Goal: Find specific page/section: Find specific page/section

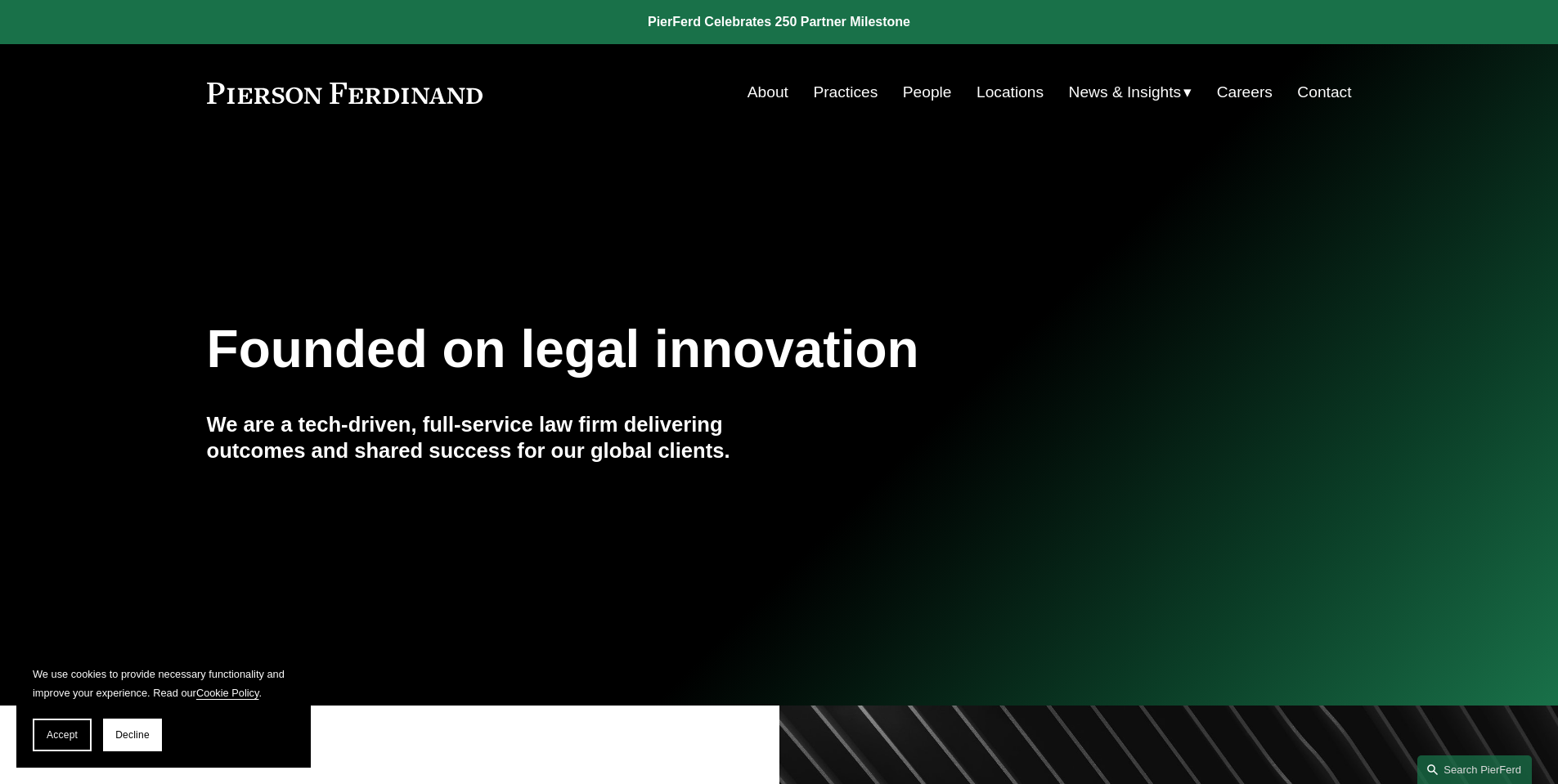
click at [1008, 99] on link "Locations" at bounding box center [1010, 92] width 67 height 31
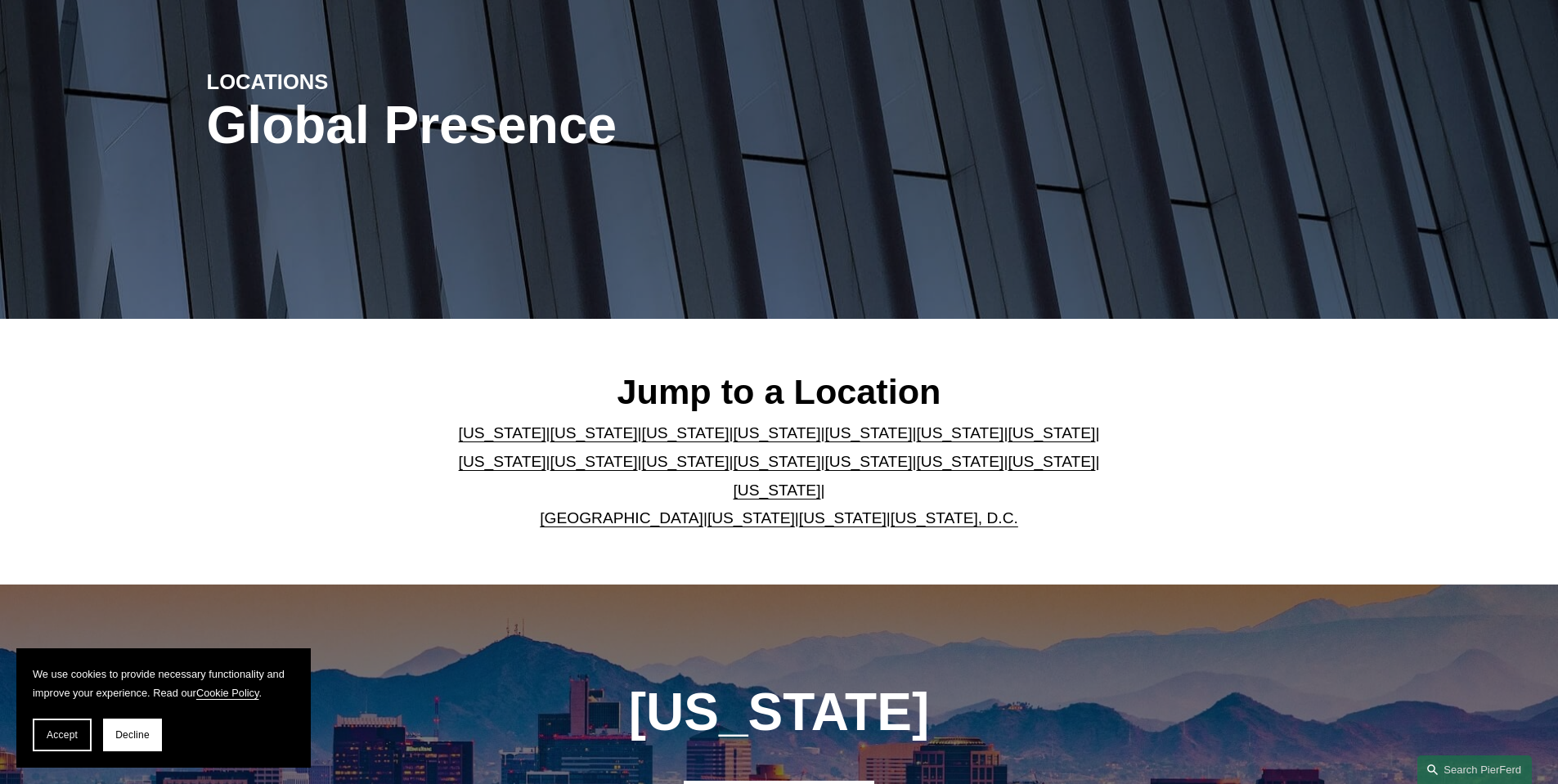
scroll to position [245, 0]
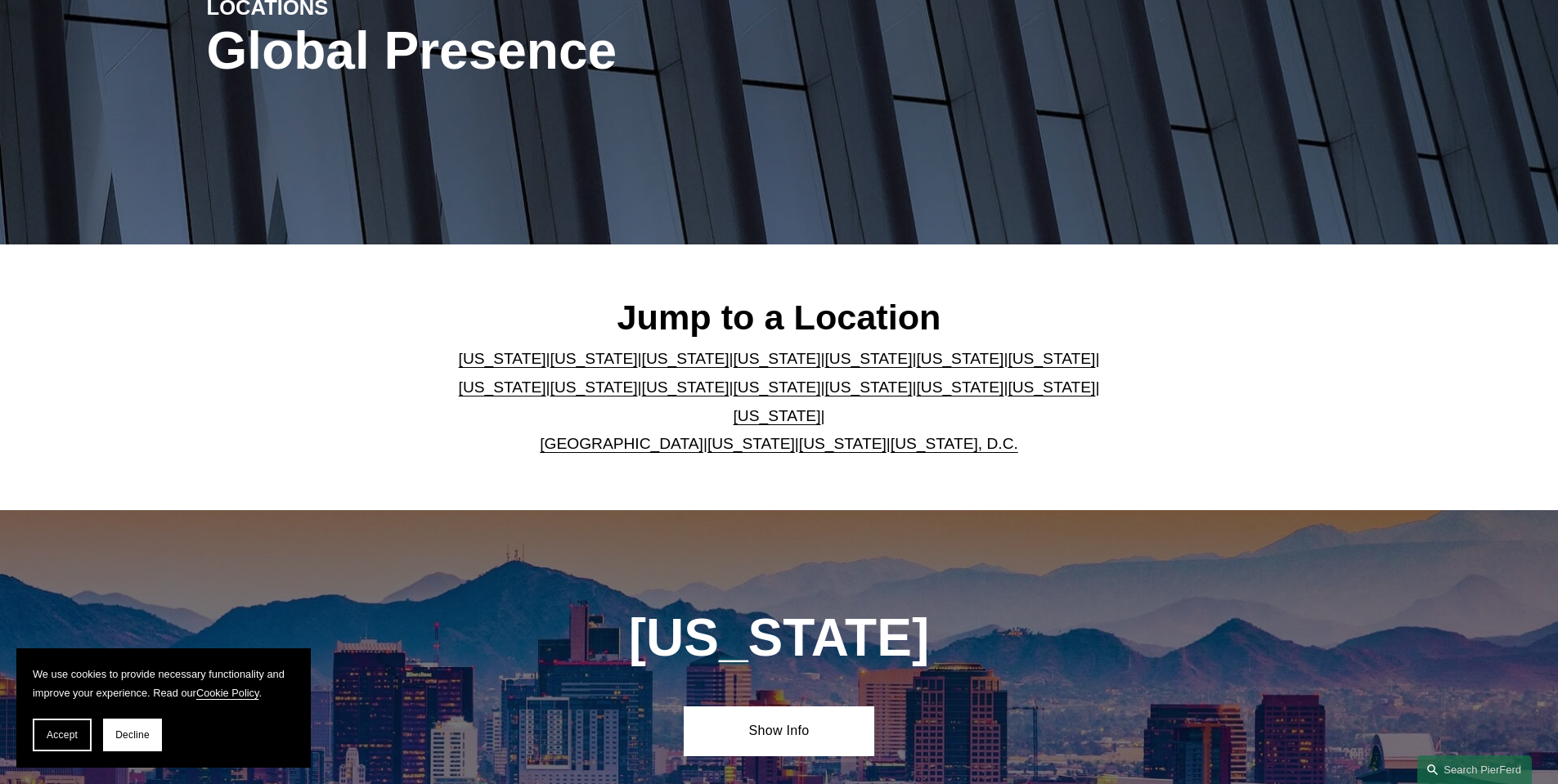
click at [643, 396] on link "[US_STATE]" at bounding box center [686, 387] width 87 height 17
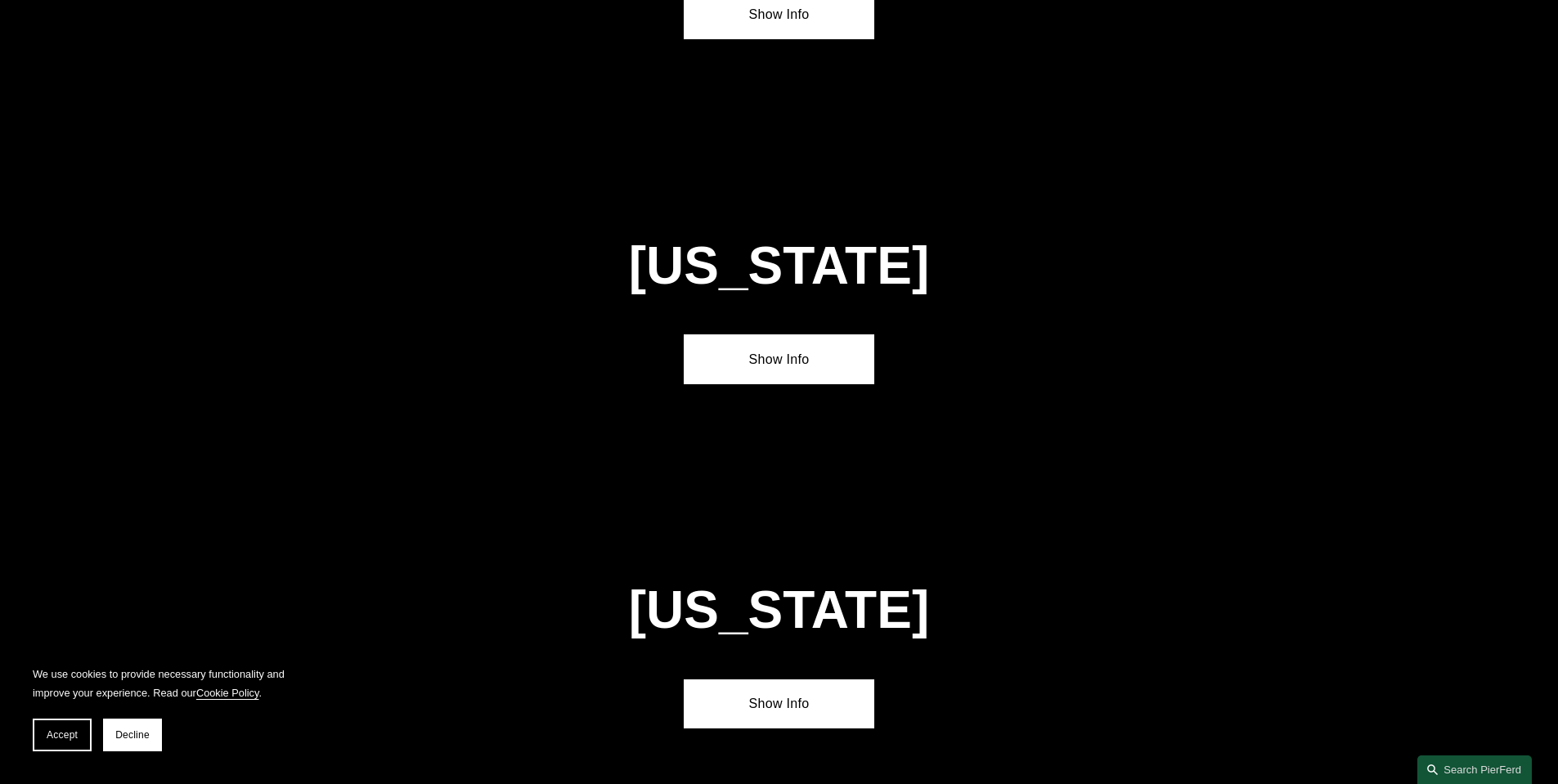
scroll to position [3851, 0]
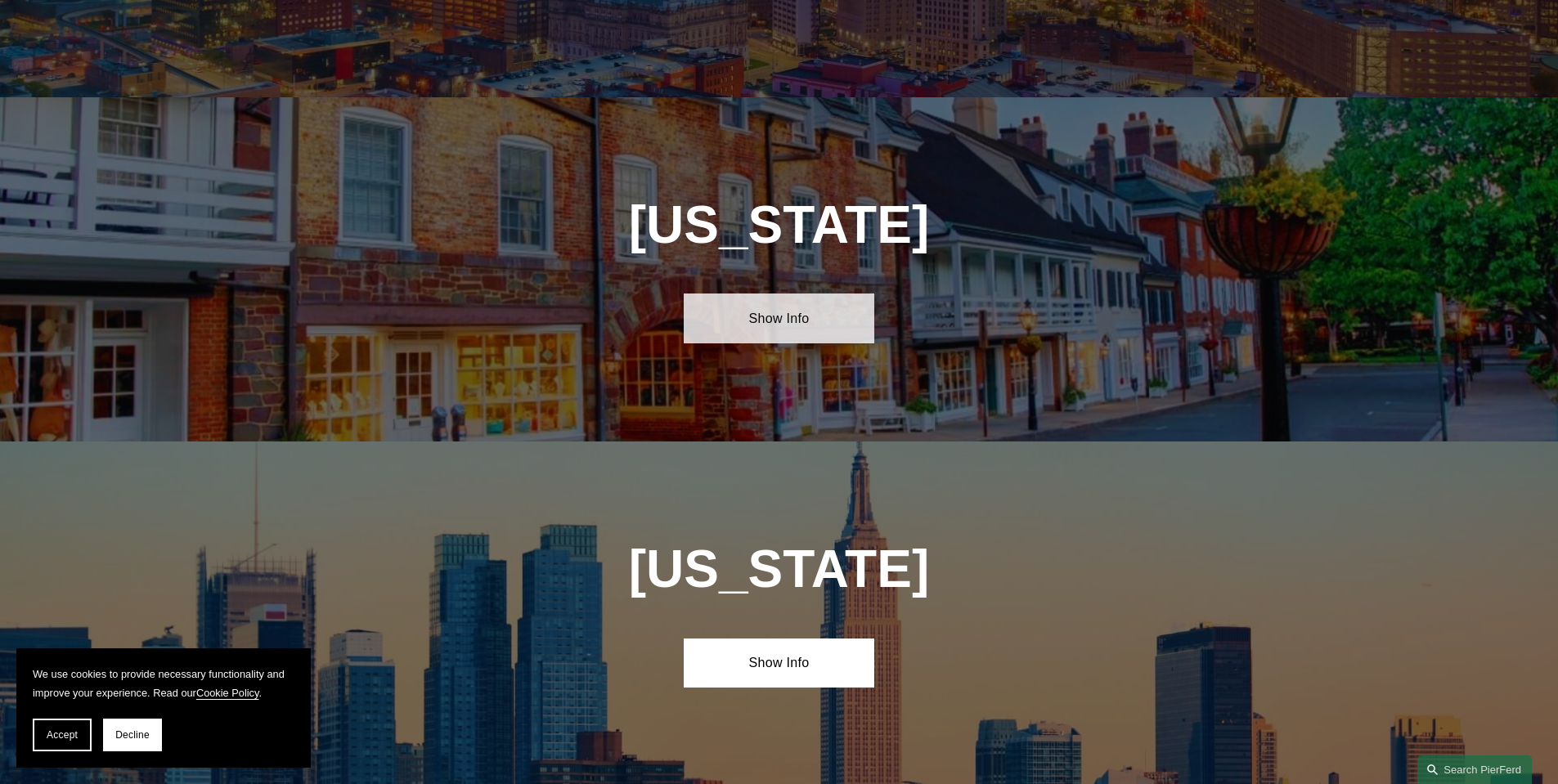
click at [773, 294] on link "Show Info" at bounding box center [779, 318] width 191 height 49
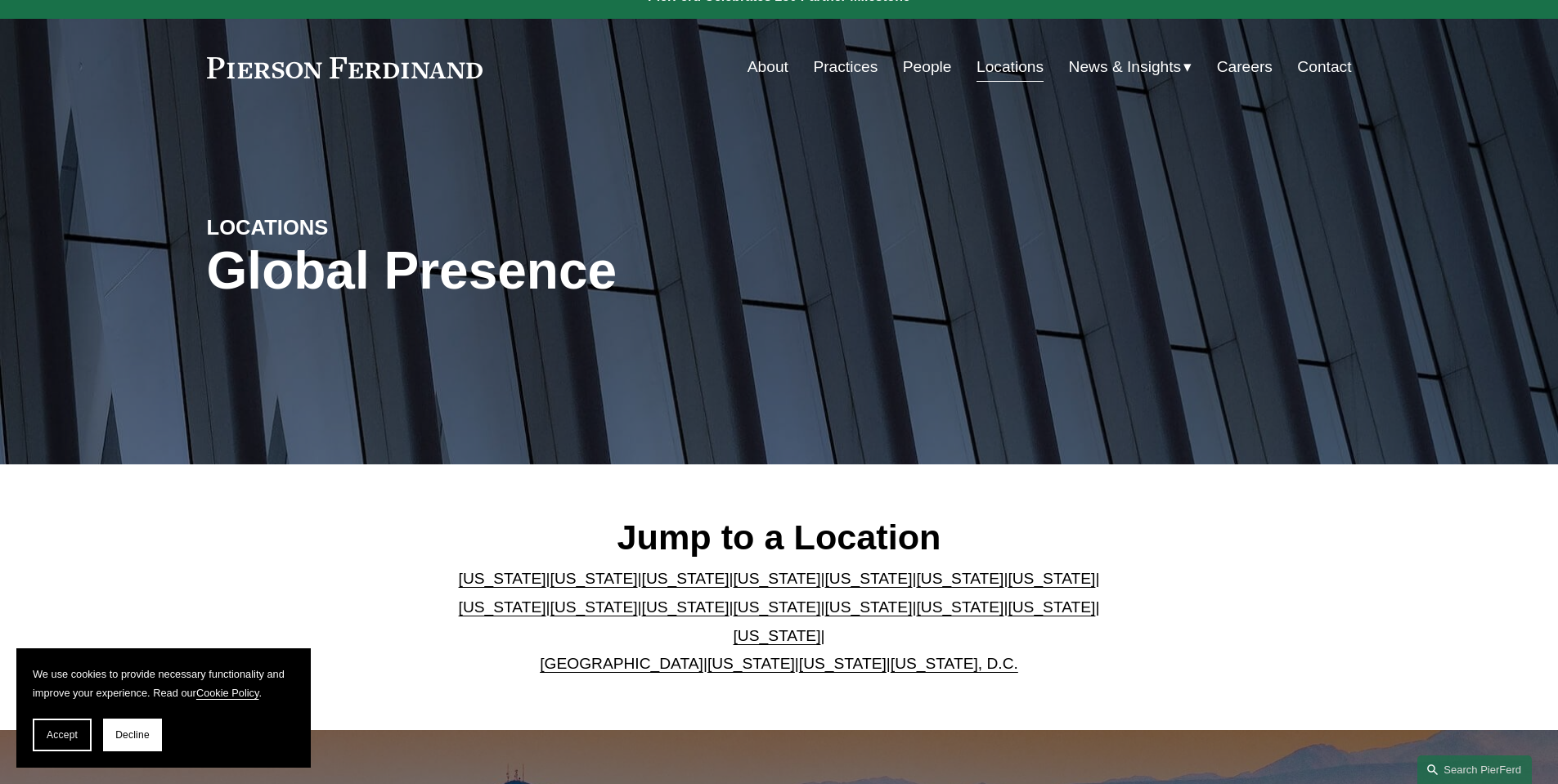
scroll to position [0, 0]
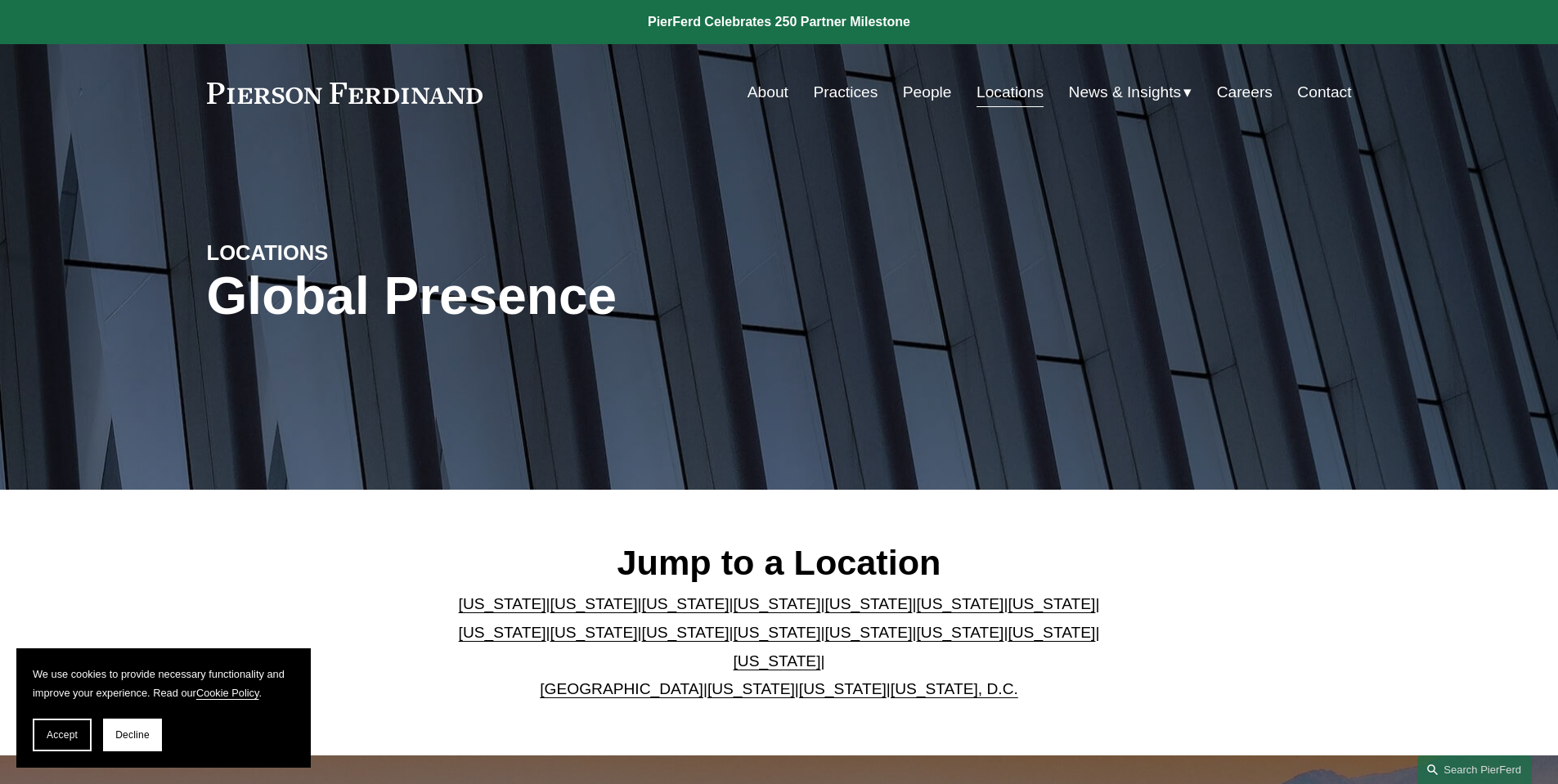
click at [911, 90] on link "People" at bounding box center [928, 92] width 49 height 31
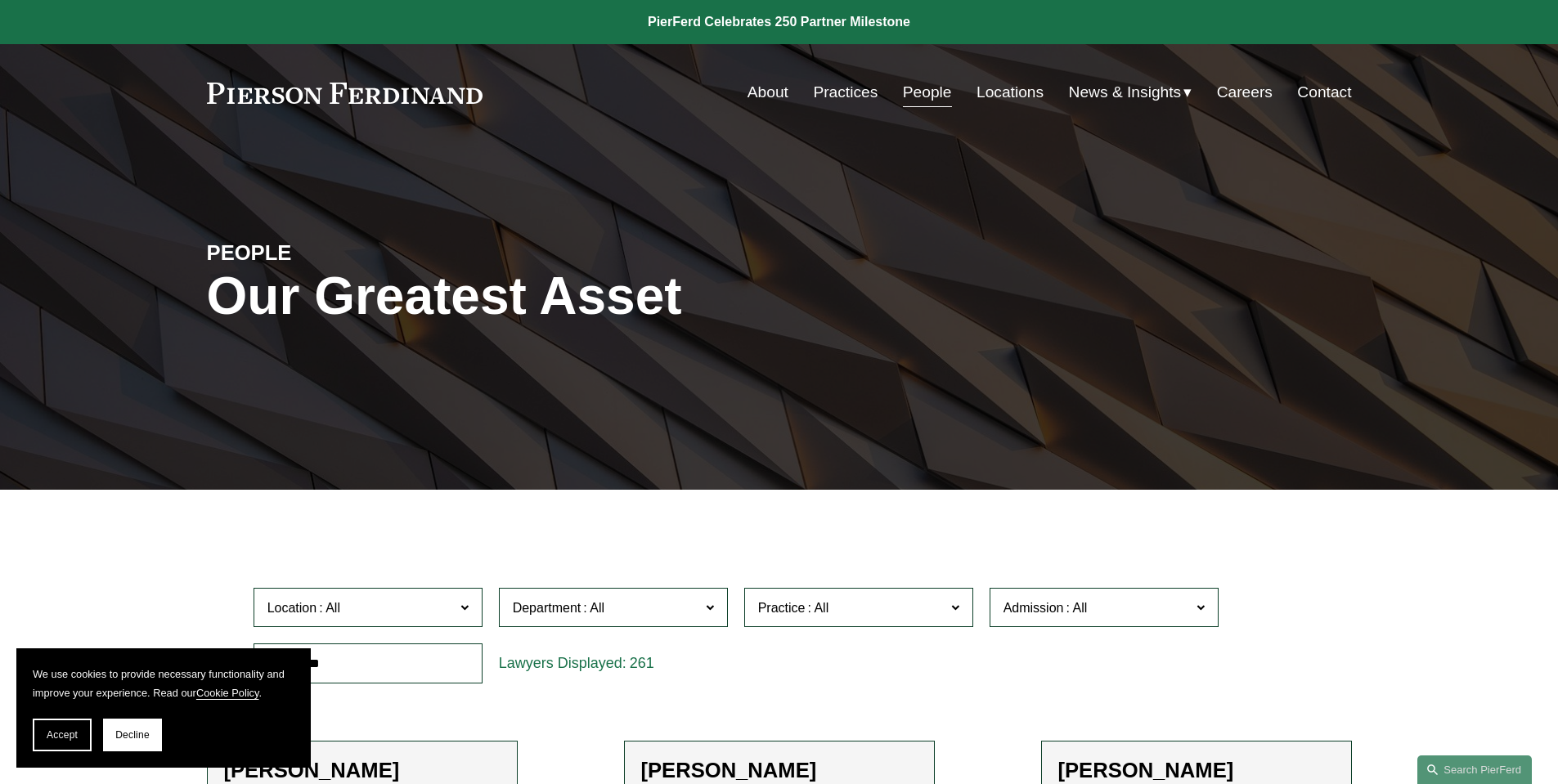
click at [1005, 92] on link "Locations" at bounding box center [1010, 92] width 67 height 31
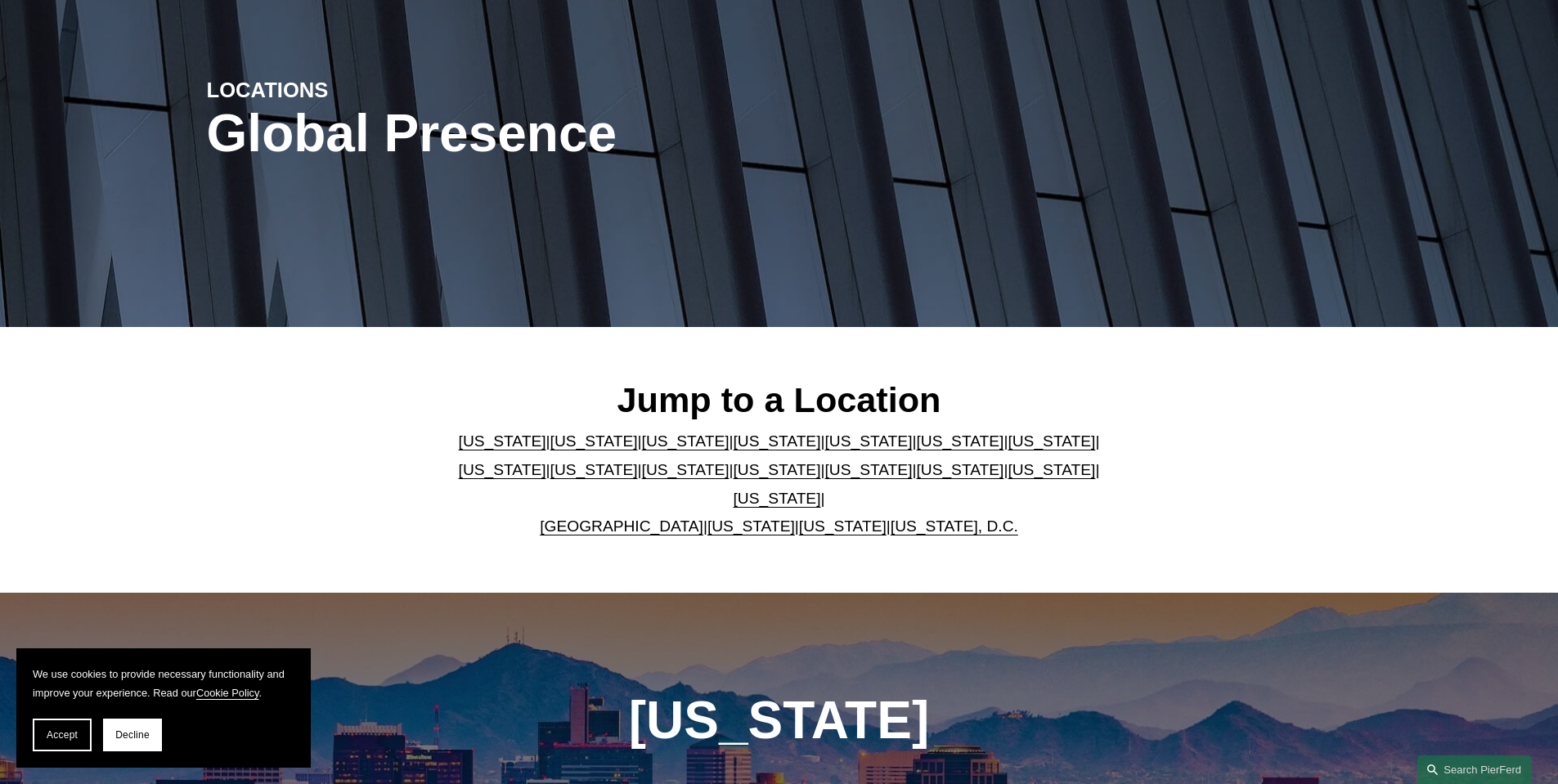
scroll to position [163, 0]
click at [1008, 478] on link "[US_STATE]" at bounding box center [1051, 468] width 87 height 17
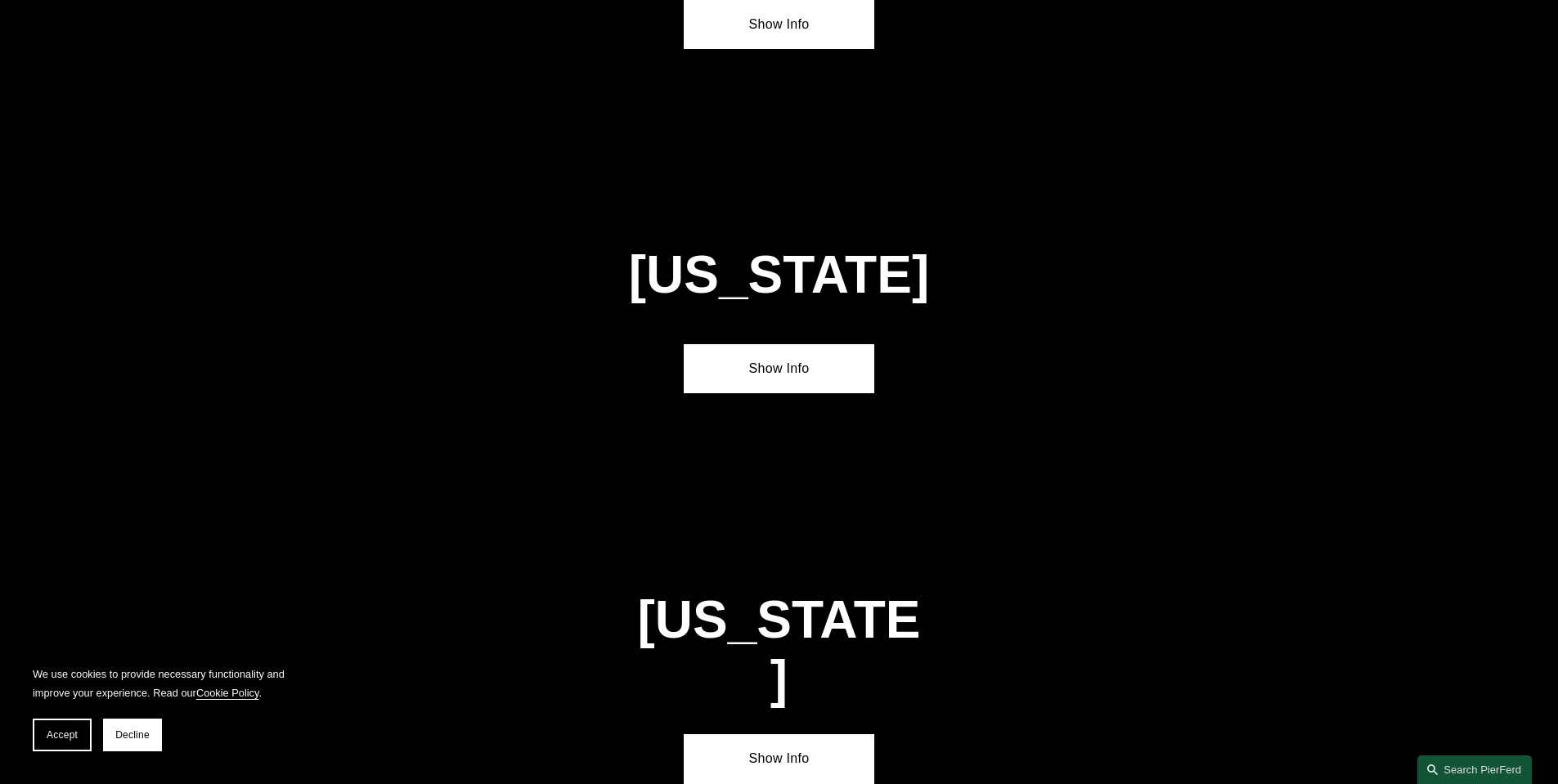
scroll to position [5229, 0]
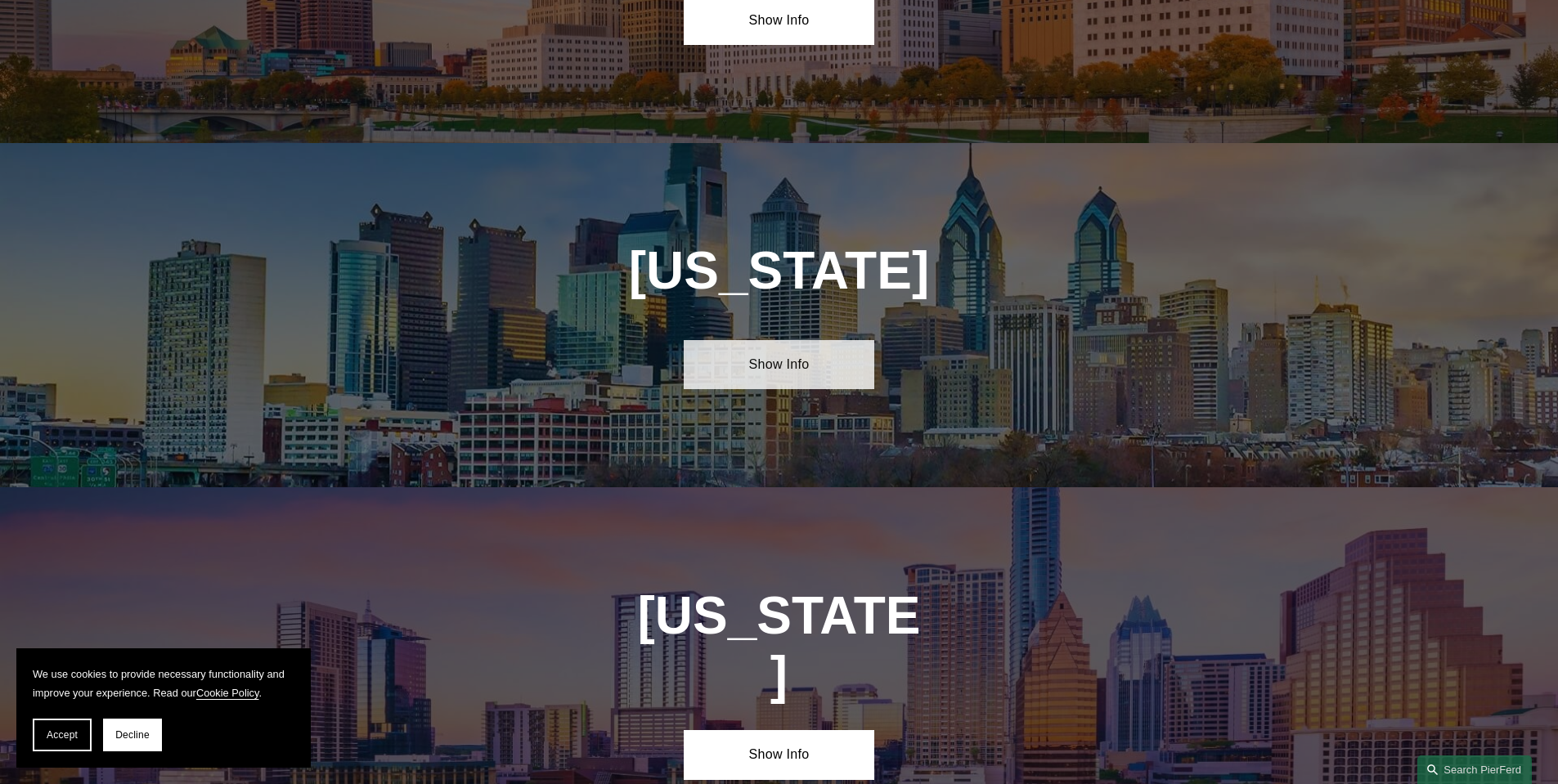
click at [775, 340] on link "Show Info" at bounding box center [779, 365] width 191 height 49
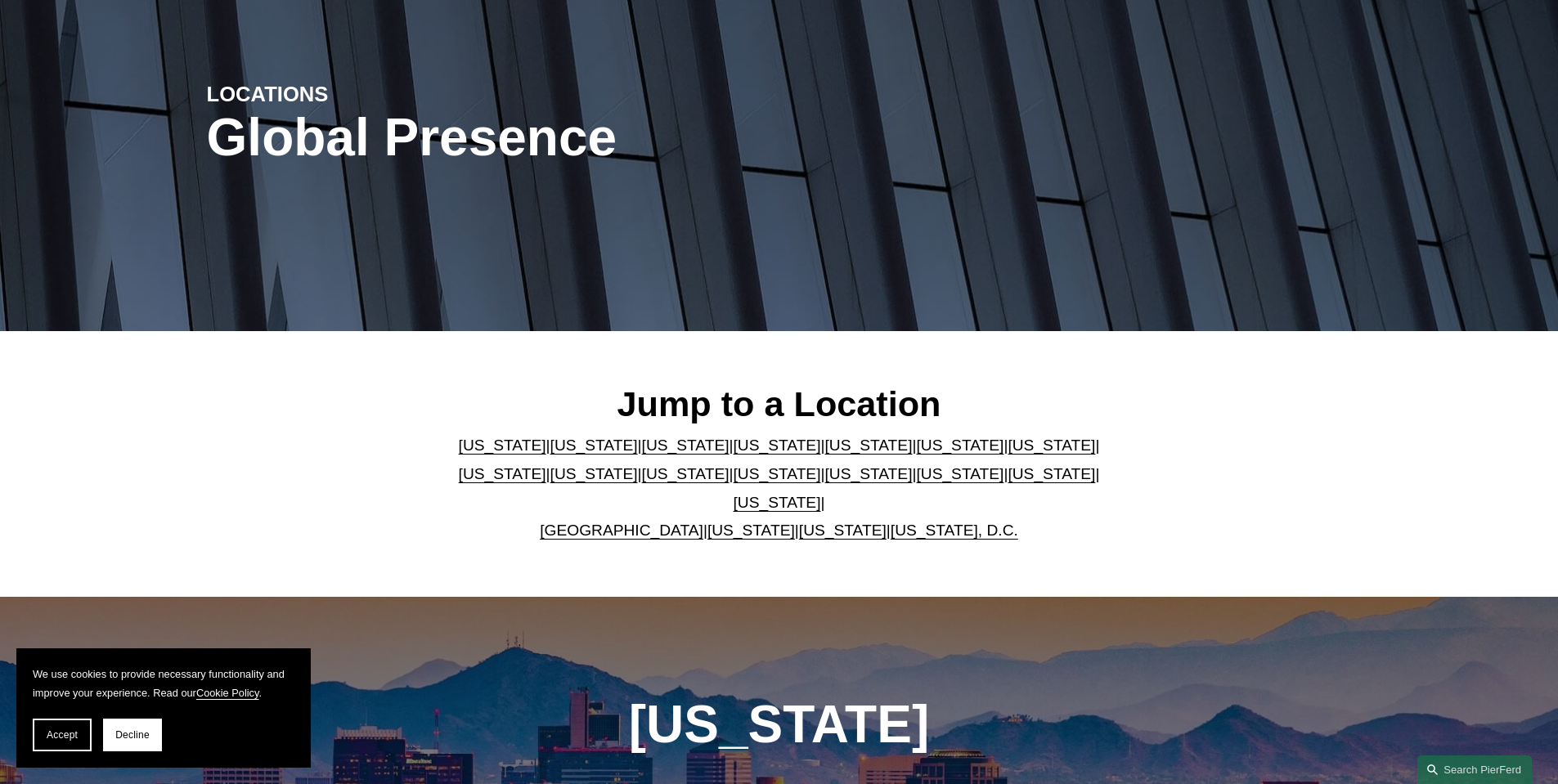
scroll to position [0, 0]
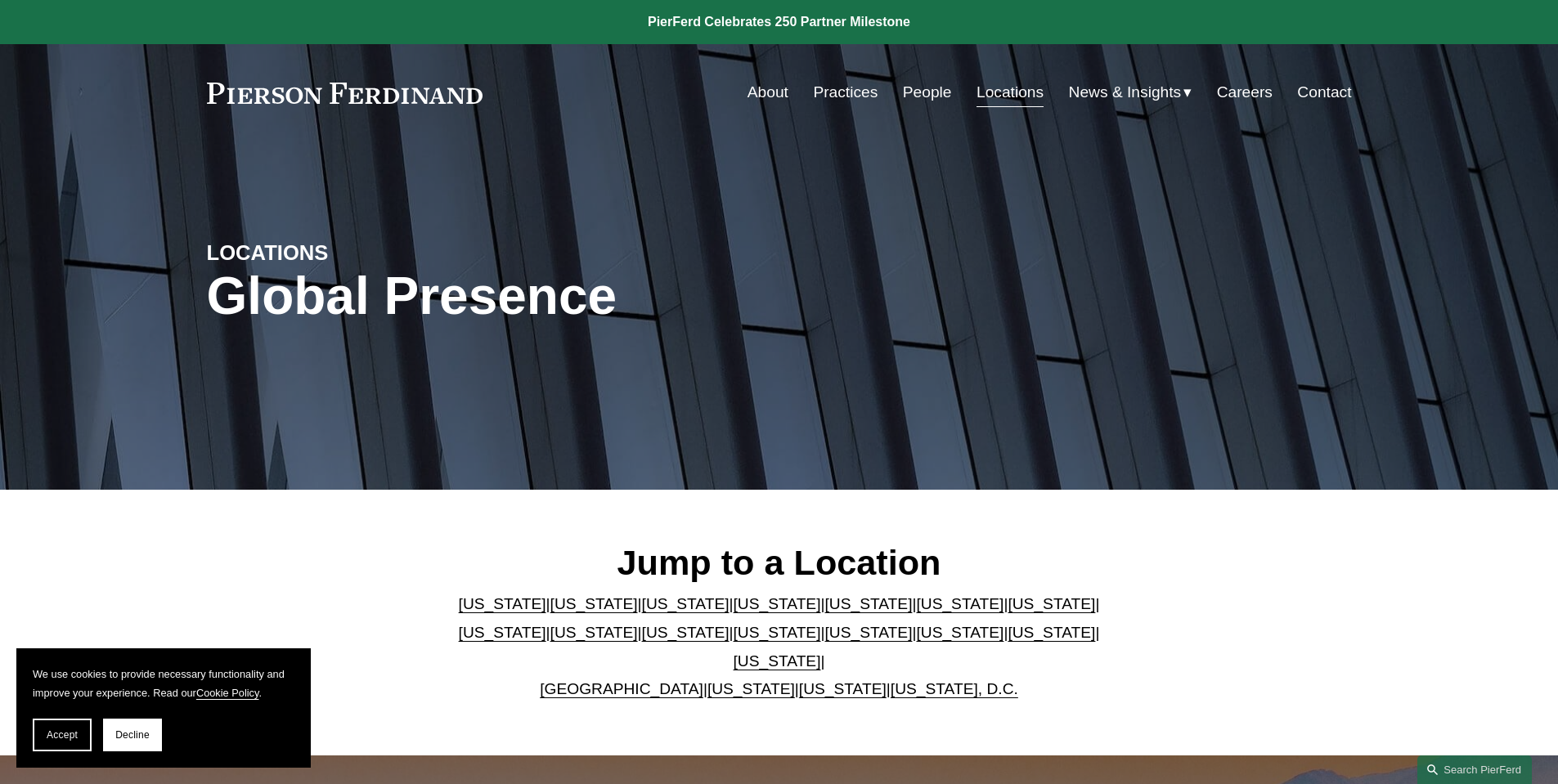
click at [918, 91] on link "People" at bounding box center [928, 92] width 49 height 31
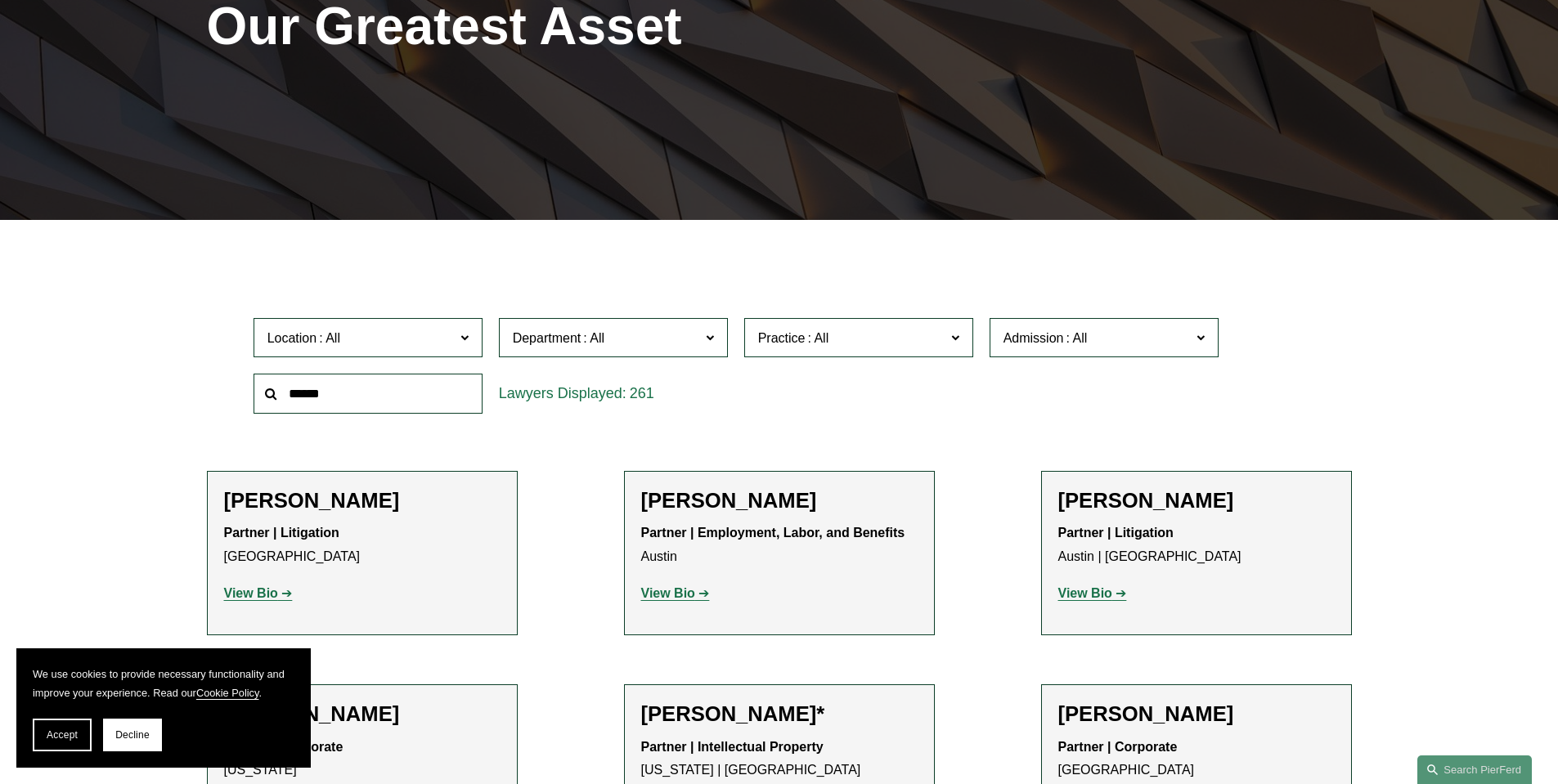
scroll to position [327, 0]
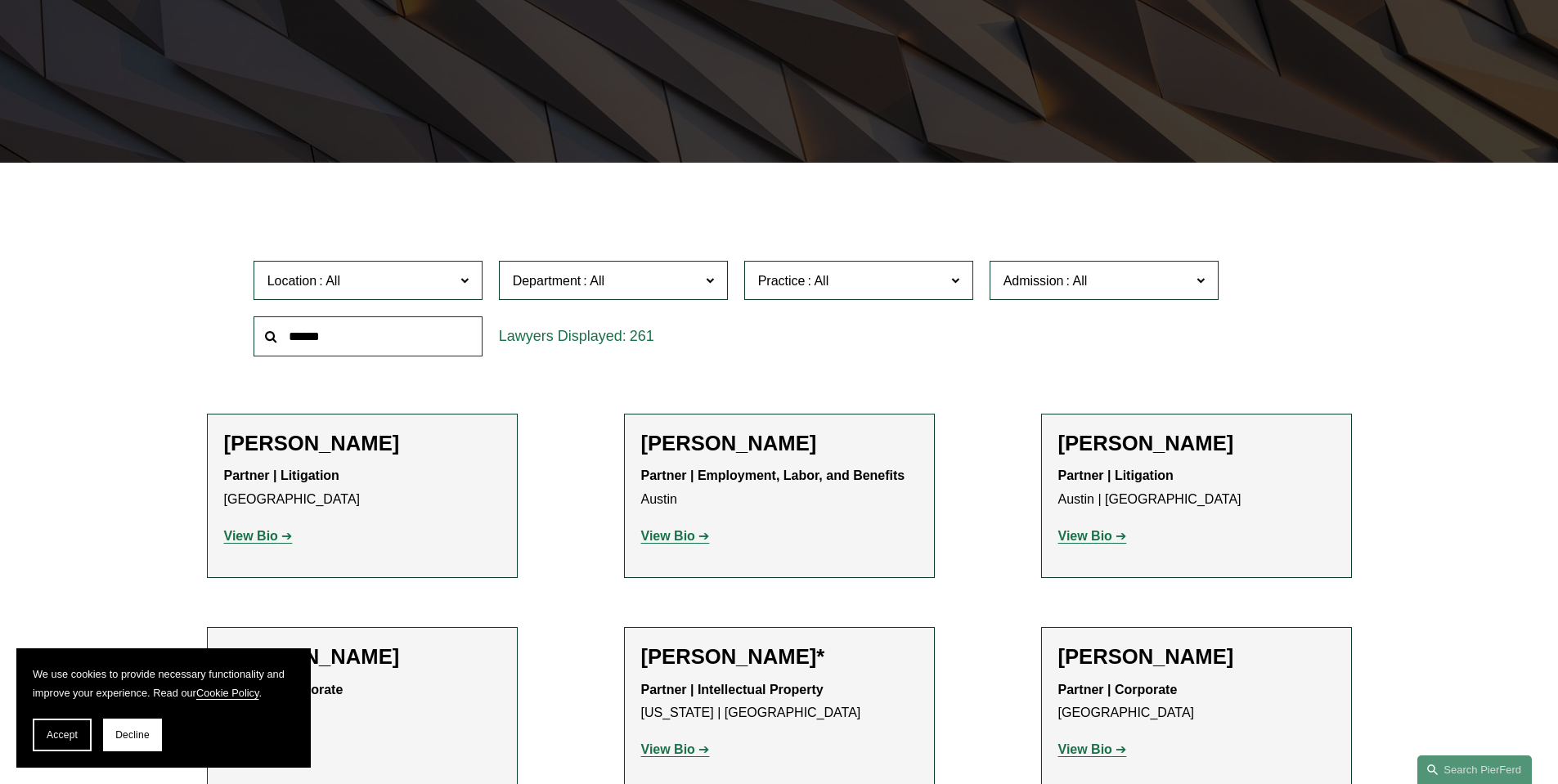
click at [826, 278] on span at bounding box center [818, 280] width 27 height 14
click at [827, 278] on span at bounding box center [818, 280] width 27 height 14
click at [428, 274] on span "Location" at bounding box center [360, 280] width 187 height 22
click at [0, 0] on link "[GEOGRAPHIC_DATA]" at bounding box center [0, 0] width 0 height 0
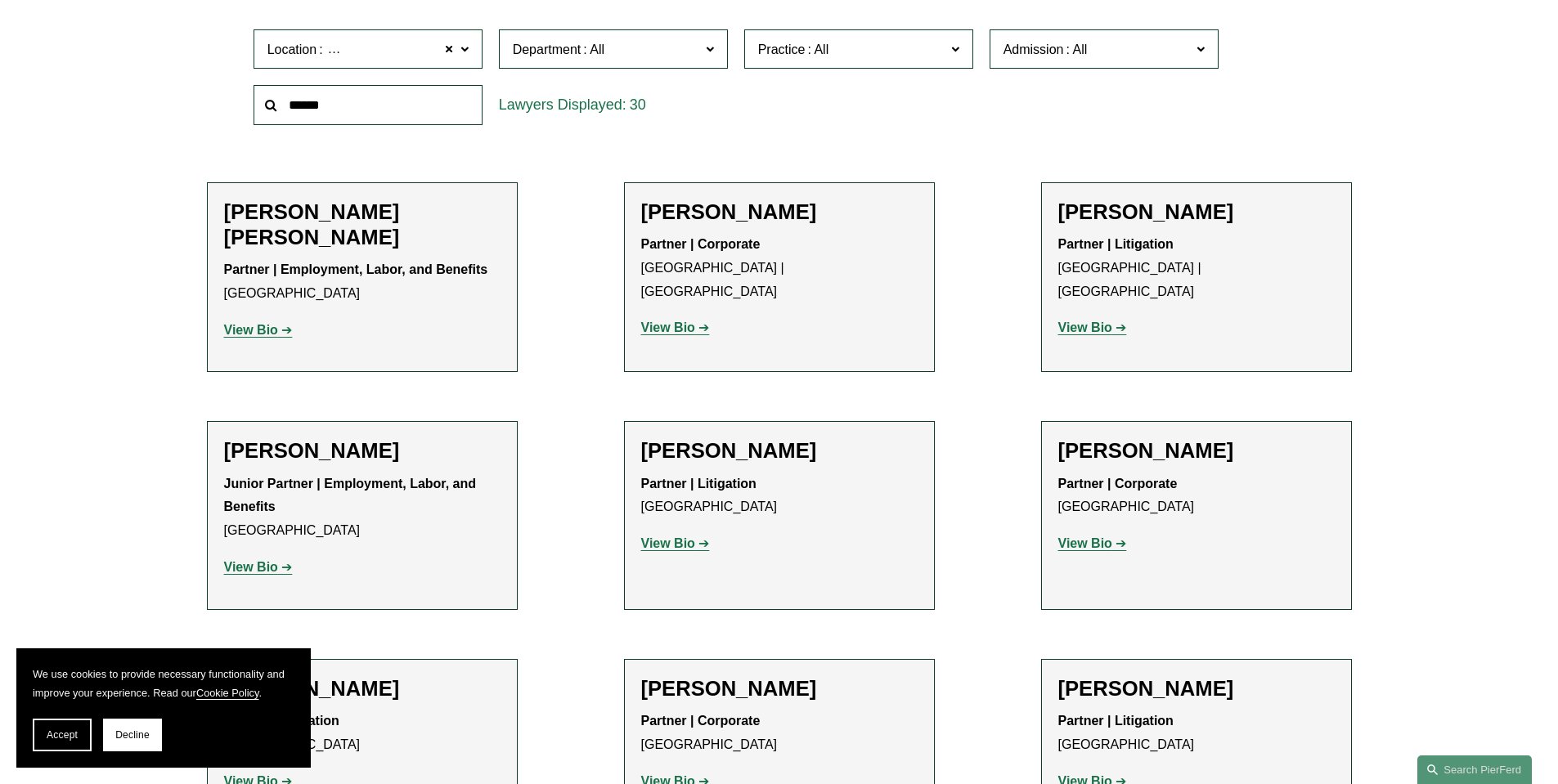
scroll to position [82, 0]
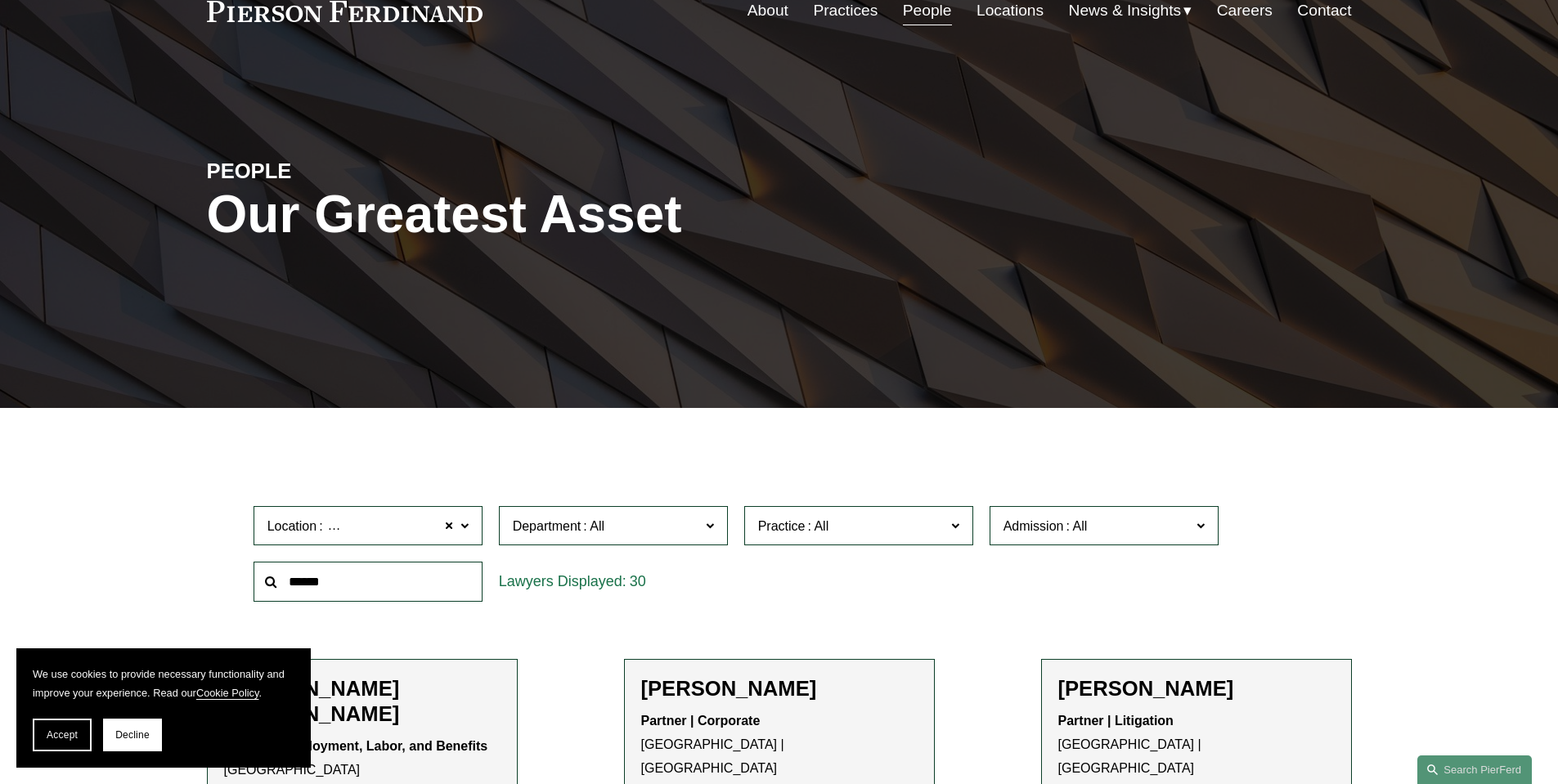
click at [443, 525] on span "Location [GEOGRAPHIC_DATA]" at bounding box center [360, 526] width 187 height 22
click at [448, 525] on span at bounding box center [450, 526] width 10 height 21
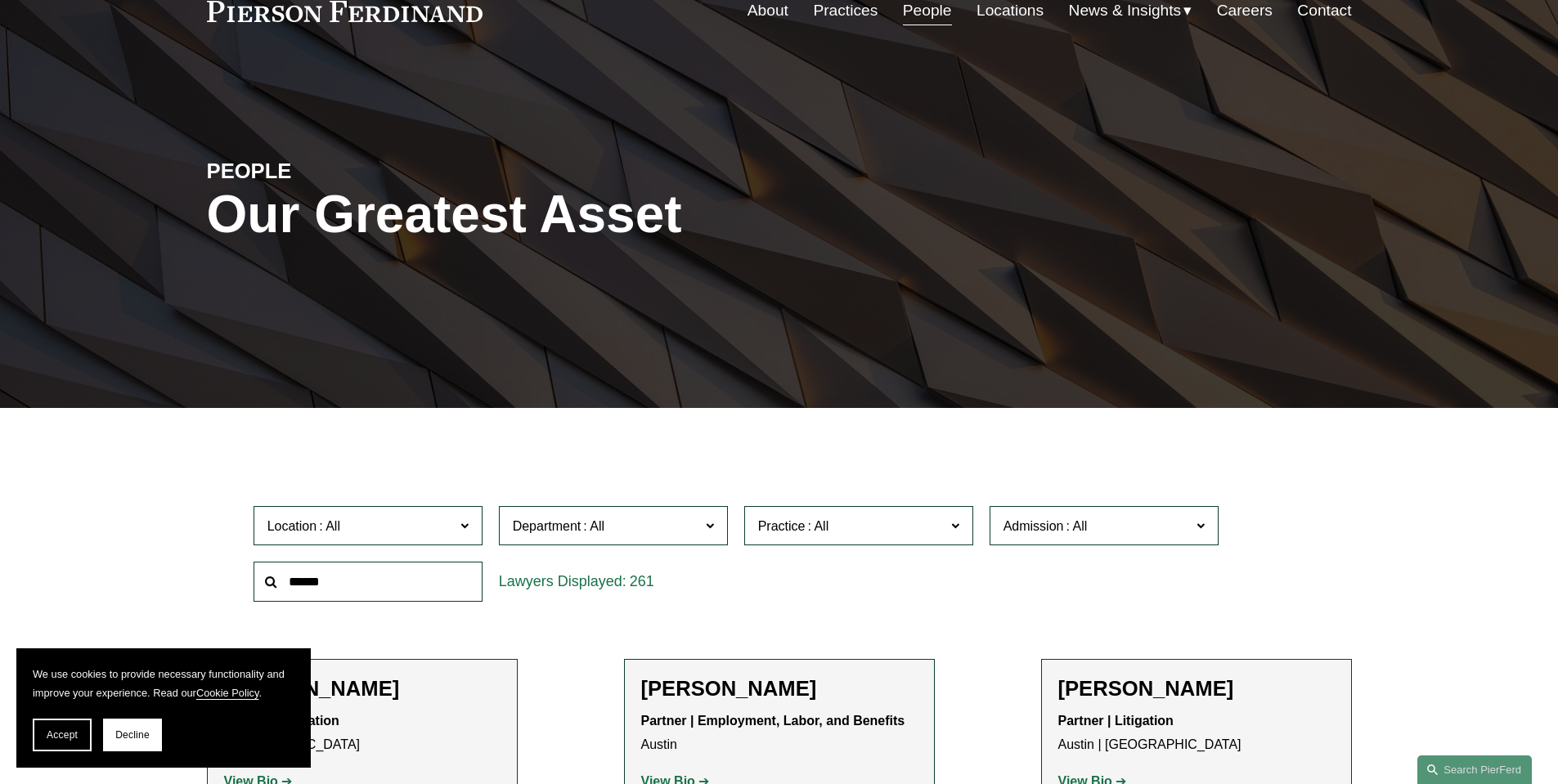
scroll to position [245, 0]
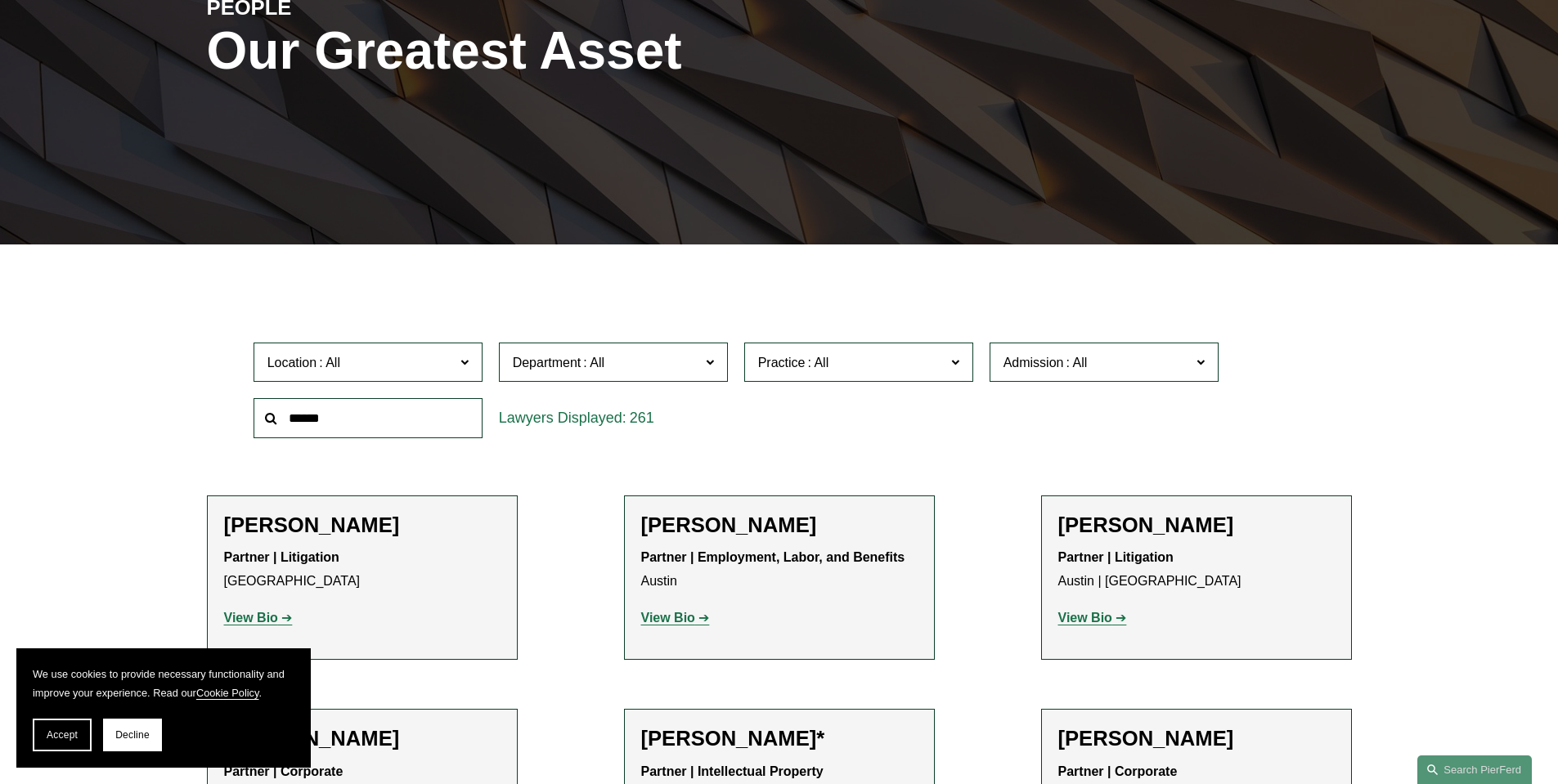
click at [0, 0] on link "[GEOGRAPHIC_DATA]" at bounding box center [0, 0] width 0 height 0
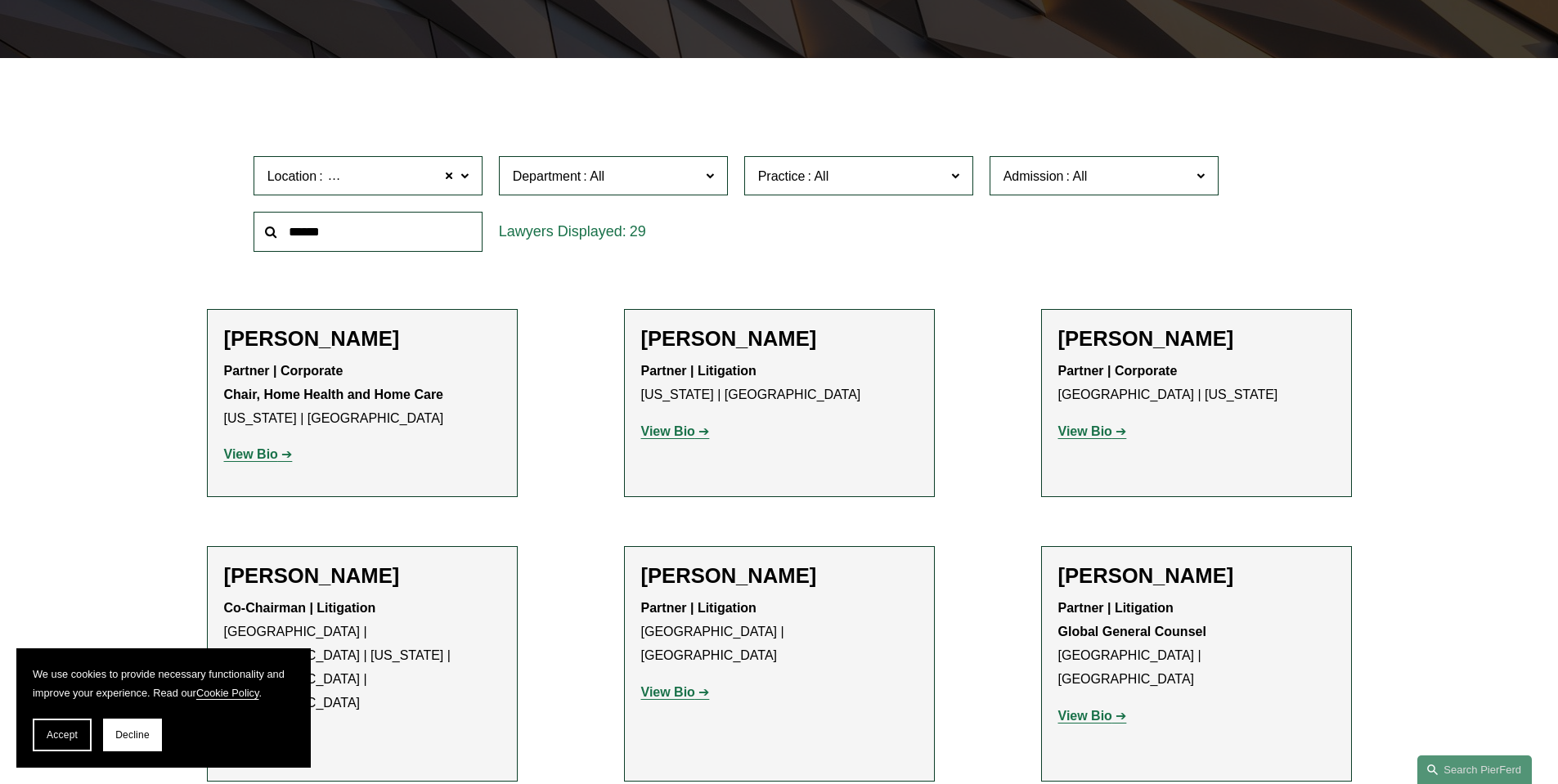
scroll to position [82, 0]
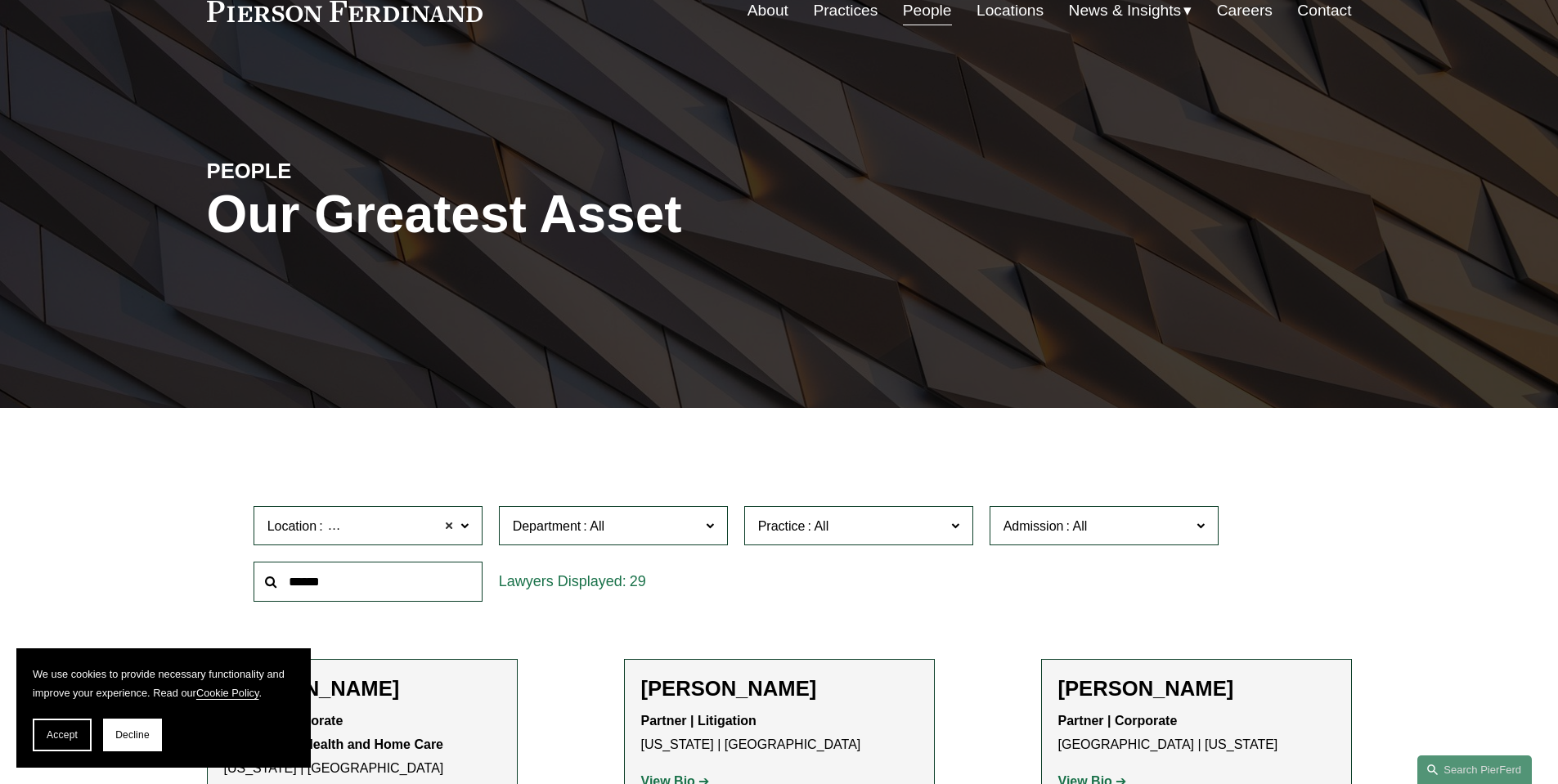
click at [447, 527] on span at bounding box center [450, 526] width 10 height 21
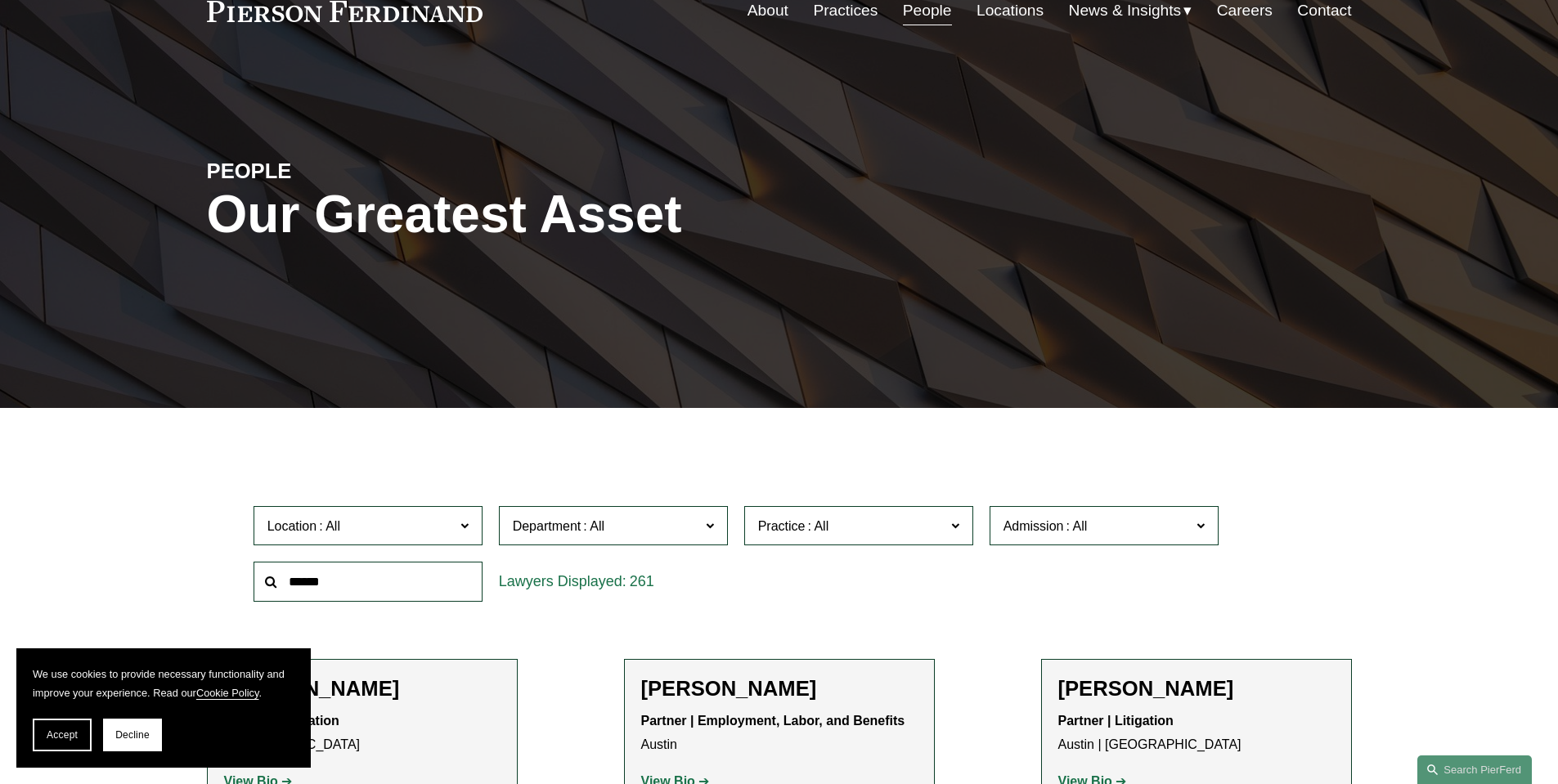
click at [855, 526] on span "Practice" at bounding box center [852, 526] width 187 height 22
click at [1071, 514] on label "Admission" at bounding box center [1104, 526] width 229 height 40
